Goal: Task Accomplishment & Management: Use online tool/utility

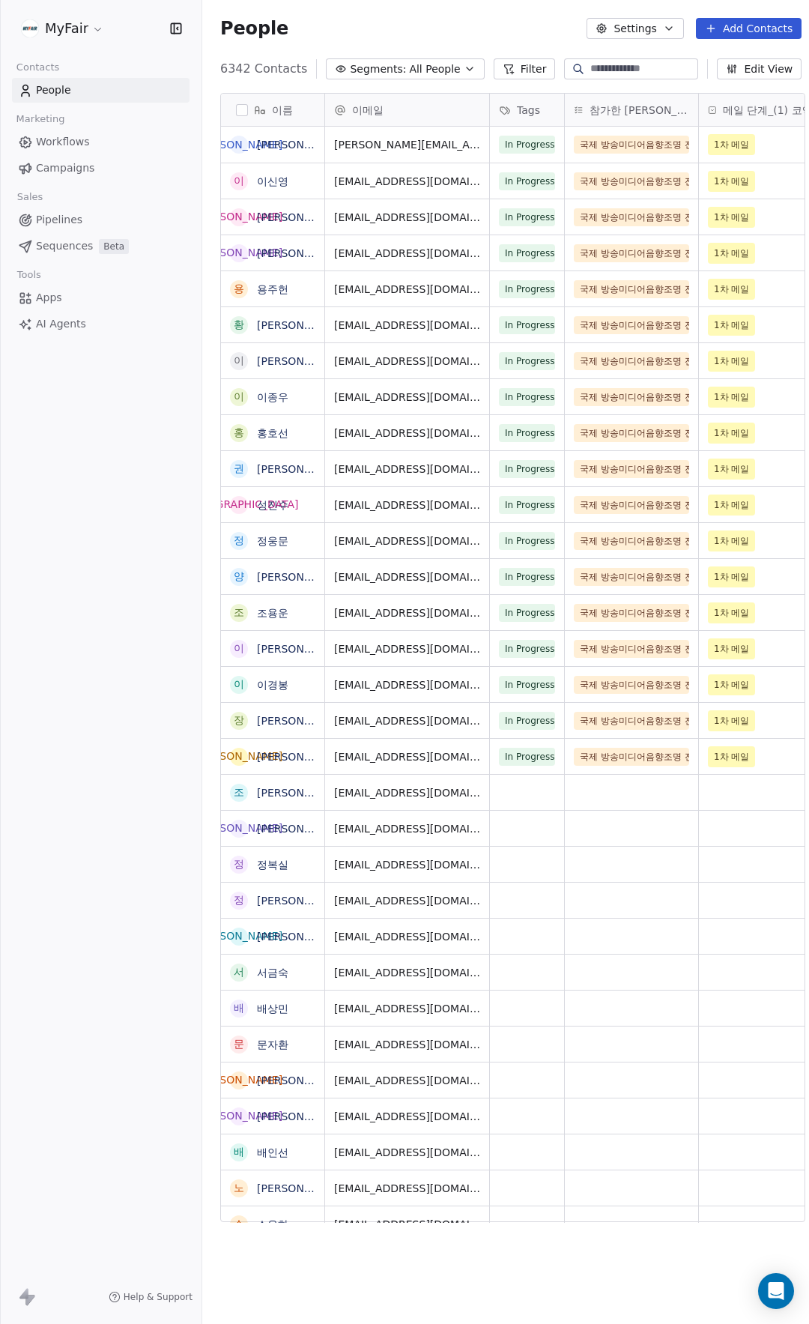
scroll to position [1154, 609]
click at [90, 169] on span "Campaigns" at bounding box center [65, 168] width 58 height 16
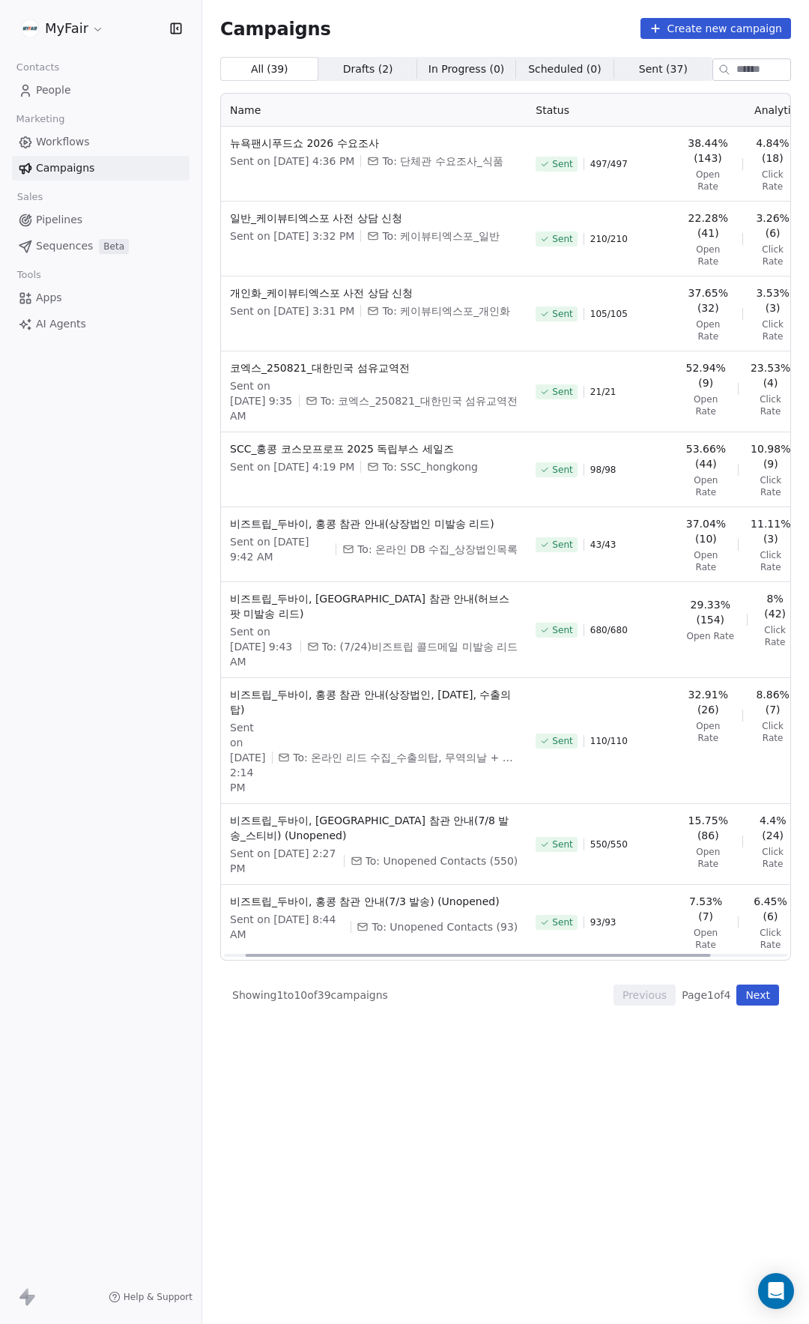
drag, startPoint x: 413, startPoint y: 970, endPoint x: 381, endPoint y: 937, distance: 46.1
click at [386, 954] on div at bounding box center [478, 955] width 465 height 3
click at [465, 27] on div "Campaigns Create new campaign" at bounding box center [505, 28] width 571 height 21
